Goal: Task Accomplishment & Management: Use online tool/utility

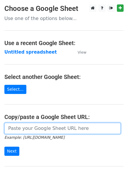
click at [29, 130] on input "url" at bounding box center [62, 128] width 117 height 11
type input "[URL][DOMAIN_NAME]"
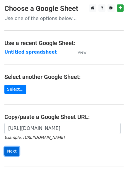
click at [11, 150] on input "Next" at bounding box center [11, 150] width 15 height 9
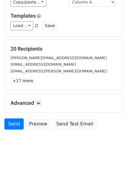
scroll to position [57, 0]
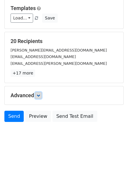
click at [40, 96] on icon at bounding box center [39, 95] width 4 height 4
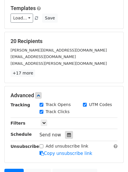
click at [67, 134] on icon at bounding box center [69, 135] width 4 height 4
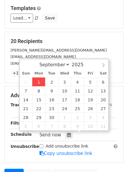
type input "2025-09-01 14:04"
type input "02"
type input "04"
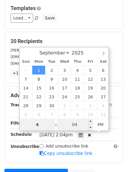
type input "4"
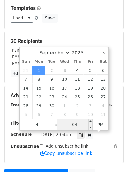
type input "2025-09-01 16:04"
type input "04"
click at [74, 125] on input "04" at bounding box center [75, 124] width 36 height 12
type input "0"
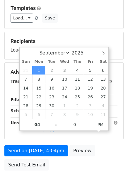
type input "2025-09-01 16:00"
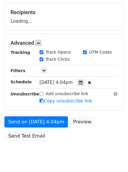
scroll to position [105, 0]
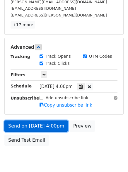
click at [36, 124] on link "Send on Sep 1 at 4:00pm" at bounding box center [36, 125] width 64 height 11
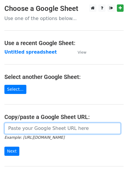
click at [33, 128] on input "url" at bounding box center [62, 128] width 117 height 11
click at [35, 130] on input "url" at bounding box center [62, 128] width 117 height 11
type input "[URL][DOMAIN_NAME]"
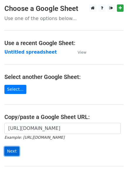
click at [12, 150] on input "Next" at bounding box center [11, 150] width 15 height 9
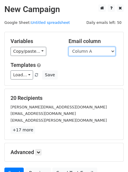
click at [114, 50] on select "Column A Column B Column C" at bounding box center [92, 51] width 47 height 9
select select "Column B"
click at [69, 47] on select "Column A Column B Column C" at bounding box center [92, 51] width 47 height 9
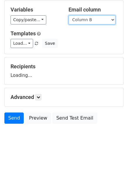
scroll to position [33, 0]
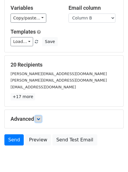
click at [40, 118] on icon at bounding box center [39, 119] width 4 height 4
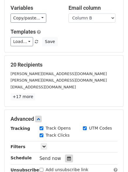
click at [68, 156] on icon at bounding box center [69, 158] width 4 height 4
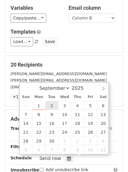
type input "2025-09-02 12:00"
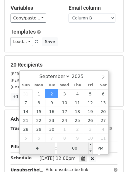
type input "4"
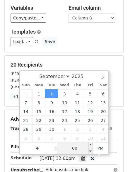
type input "2025-09-02 16:00"
type input "04"
click at [74, 148] on input "00" at bounding box center [75, 148] width 36 height 12
type input "5"
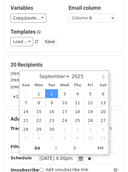
type input "2025-09-02 16:05"
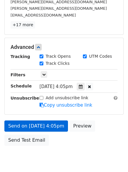
scroll to position [128, 0]
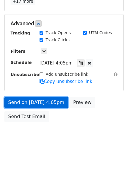
click at [26, 104] on link "Send on Sep 2 at 4:05pm" at bounding box center [36, 102] width 64 height 11
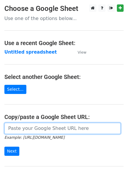
click at [35, 127] on input "url" at bounding box center [62, 128] width 117 height 11
click at [41, 131] on input "url" at bounding box center [62, 128] width 117 height 11
type input "[URL][DOMAIN_NAME]"
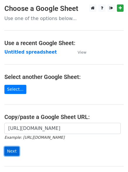
click at [14, 151] on input "Next" at bounding box center [11, 150] width 15 height 9
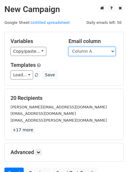
click at [114, 51] on select "Column A Column B Column C" at bounding box center [92, 51] width 47 height 9
select select "Column C"
click at [69, 47] on select "Column A Column B Column C" at bounding box center [92, 51] width 47 height 9
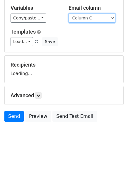
scroll to position [57, 0]
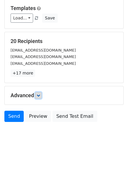
click at [40, 95] on icon at bounding box center [39, 95] width 4 height 4
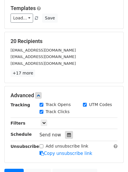
click at [67, 134] on icon at bounding box center [69, 135] width 4 height 4
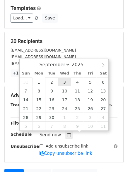
type input "[DATE] 12:00"
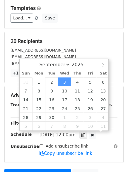
scroll to position [0, 0]
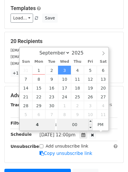
type input "4"
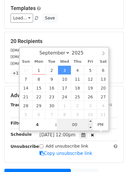
type input "[DATE] 16:00"
type input "04"
click at [76, 124] on input "00" at bounding box center [75, 124] width 36 height 12
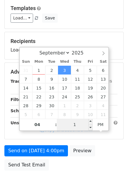
type input "15"
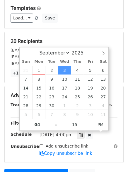
type input "[DATE] 16:15"
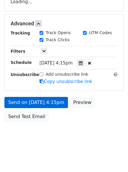
scroll to position [128, 0]
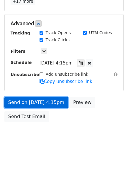
click at [25, 102] on link "Send on [DATE] 4:15pm" at bounding box center [36, 102] width 64 height 11
